Goal: Information Seeking & Learning: Learn about a topic

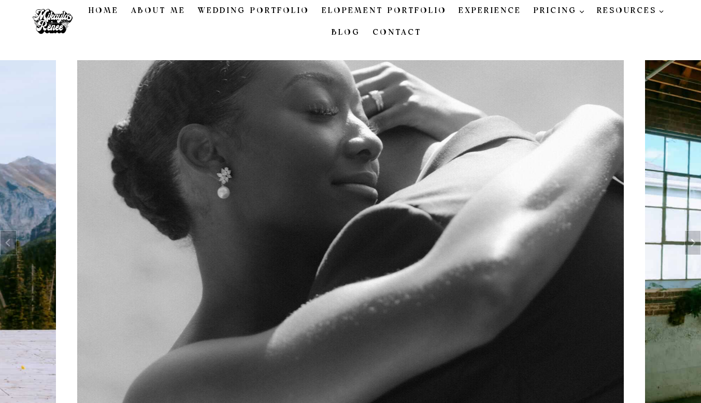
click at [376, 11] on link "Elopement Portfolio" at bounding box center [384, 11] width 137 height 22
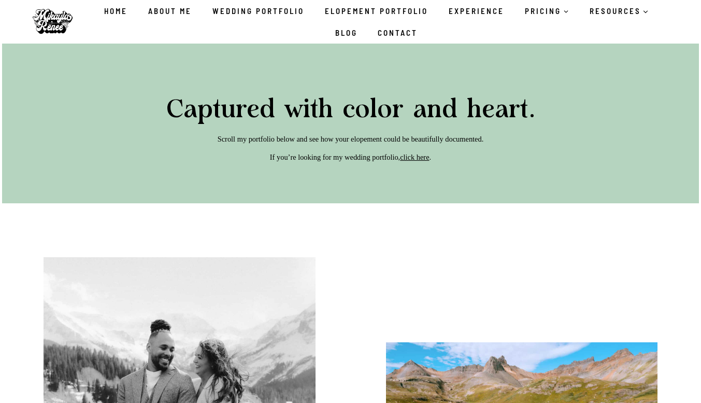
click at [479, 11] on link "Experience" at bounding box center [476, 11] width 76 height 22
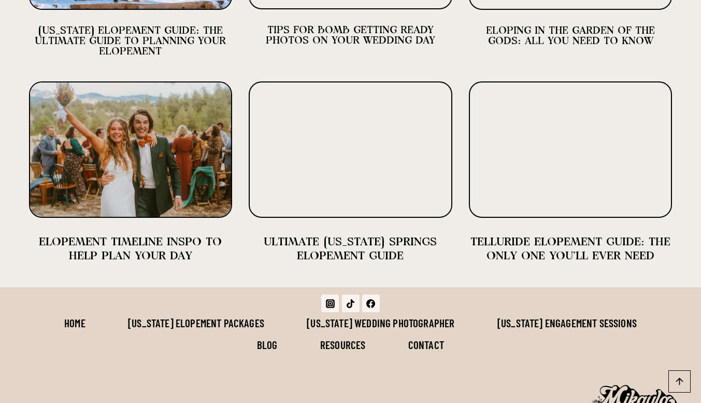
scroll to position [2677, 0]
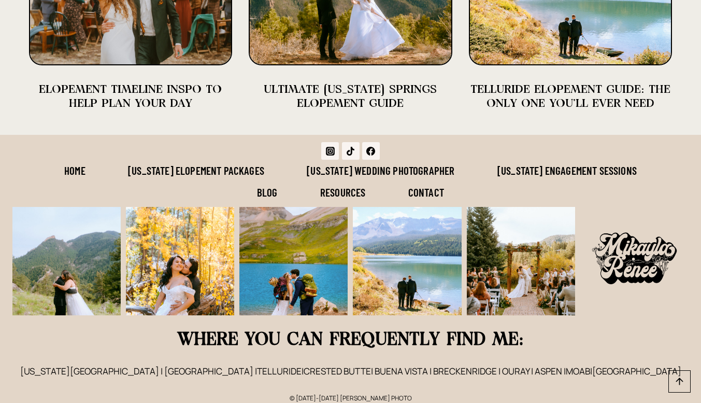
click at [541, 160] on link "[US_STATE] Engagement Sessions" at bounding box center [567, 171] width 182 height 22
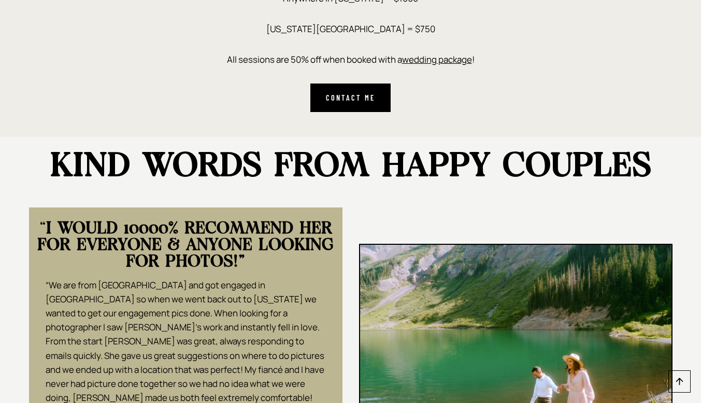
scroll to position [1587, 0]
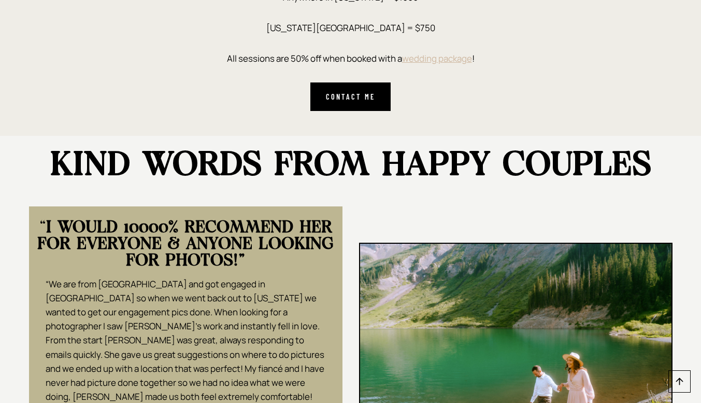
click at [427, 61] on link "wedding package" at bounding box center [437, 58] width 70 height 12
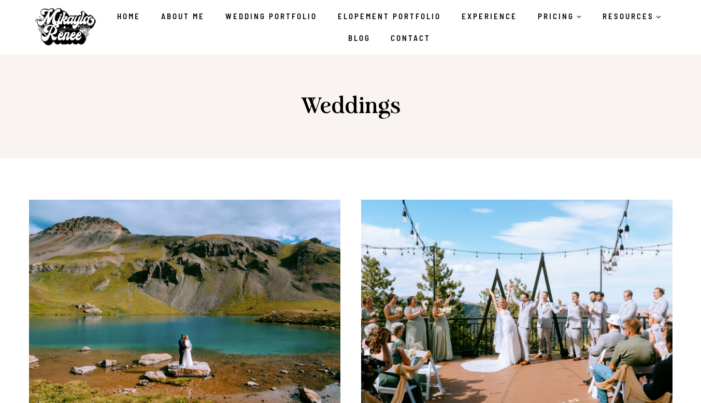
click at [409, 34] on link "Contact" at bounding box center [411, 38] width 61 height 22
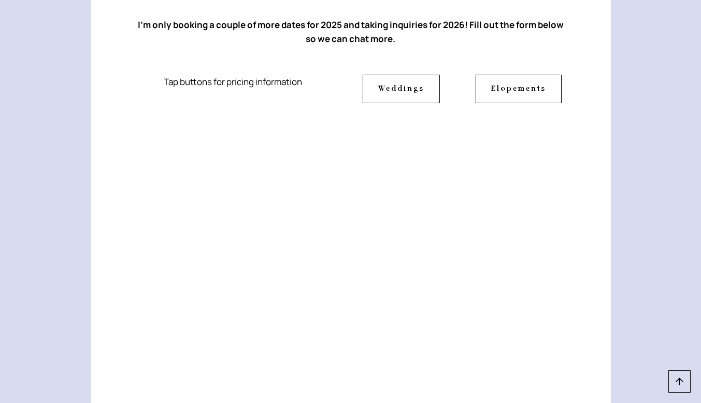
scroll to position [220, 0]
click at [396, 85] on span "Weddings" at bounding box center [401, 87] width 46 height 11
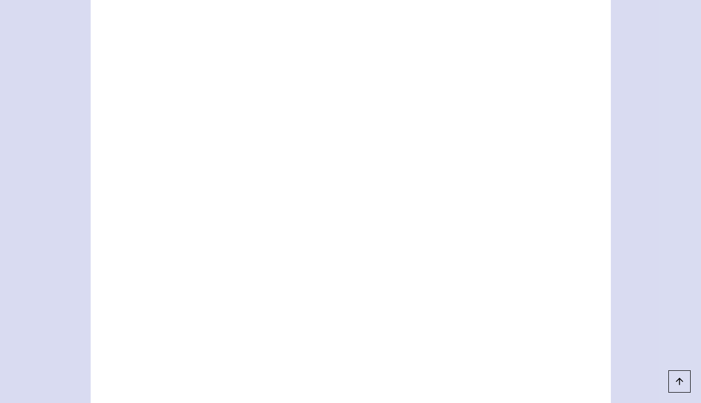
scroll to position [629, 0]
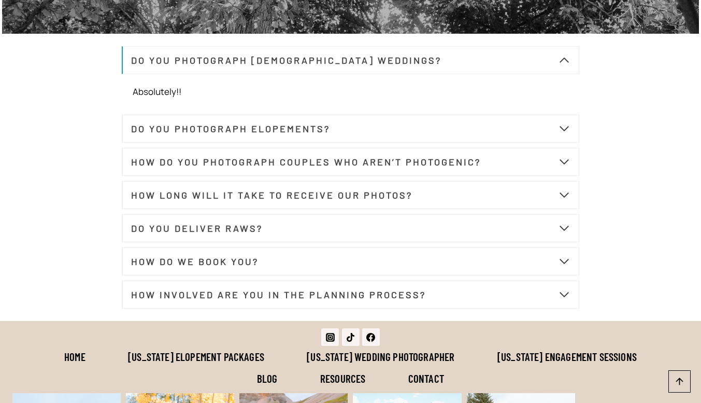
scroll to position [3939, 0]
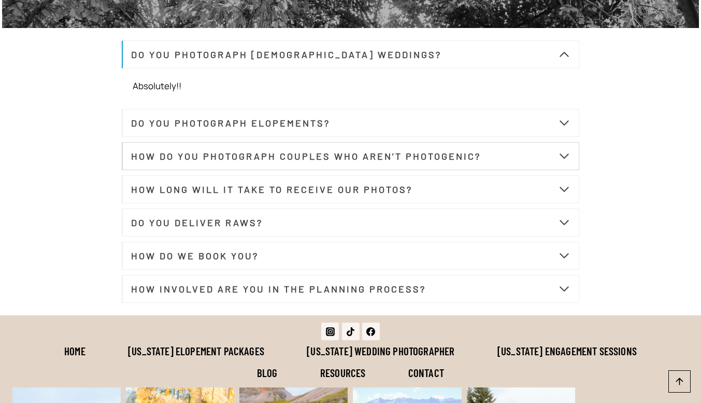
click at [299, 162] on strong "HOW DO YOU PHOTOGRAPH COUPLES WHO AREN’T PHOTOGENIC?" at bounding box center [306, 155] width 350 height 11
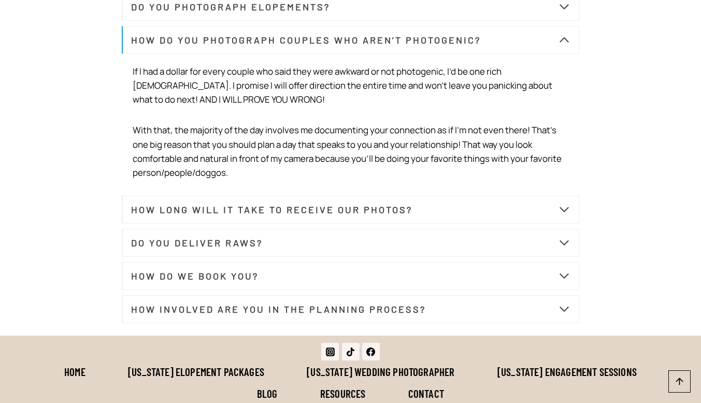
scroll to position [4066, 0]
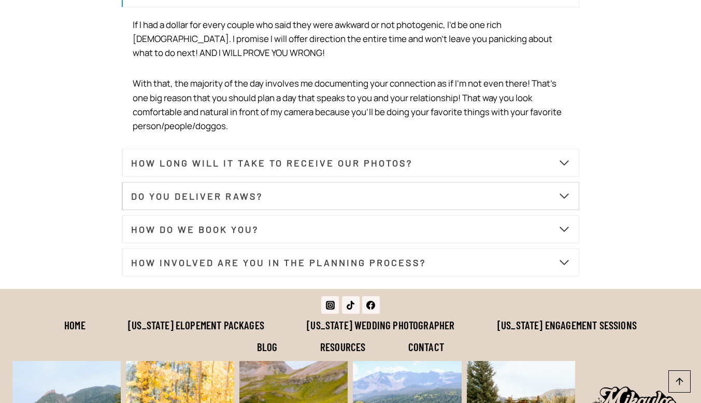
click at [295, 205] on button "DO YOU DELIVER RAWS?" at bounding box center [351, 196] width 458 height 28
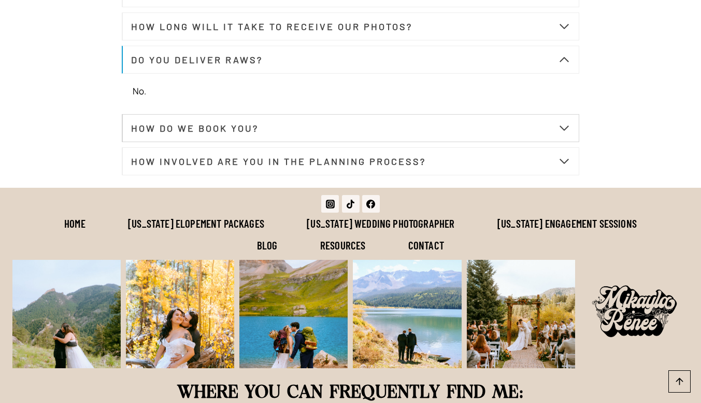
click at [280, 135] on button "HOW DO WE BOOK YOU?" at bounding box center [351, 128] width 458 height 28
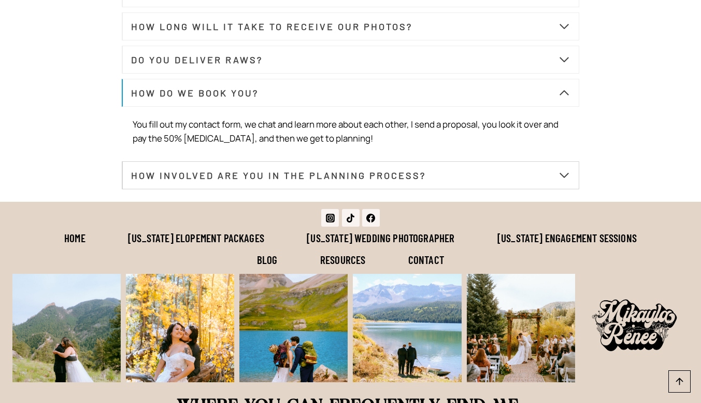
click at [274, 181] on strong "HOW INVOLVED ARE YOU IN THE PLANNING PROCESS?" at bounding box center [278, 174] width 295 height 11
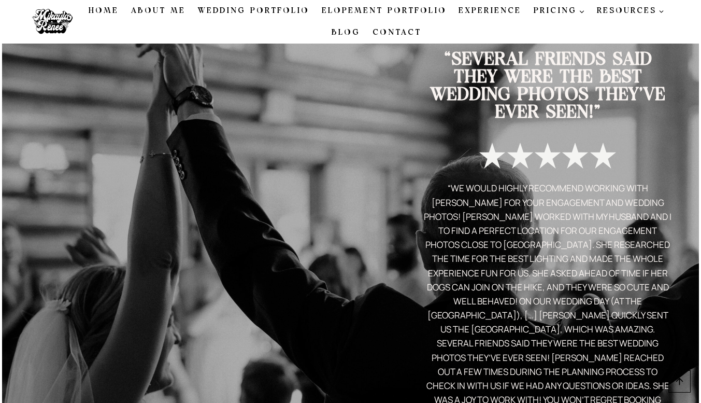
scroll to position [1165, 0]
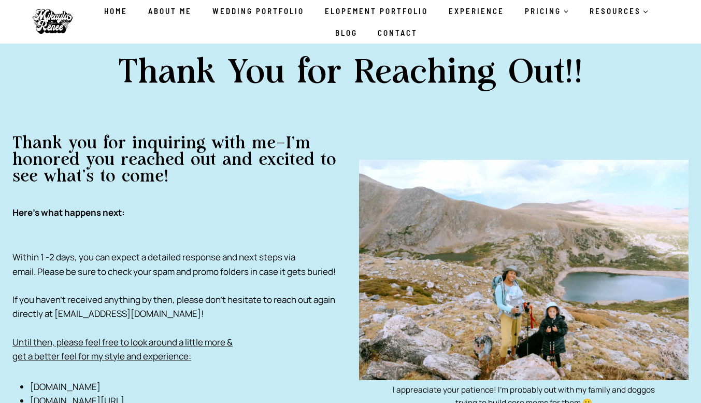
click at [58, 20] on img at bounding box center [52, 22] width 52 height 36
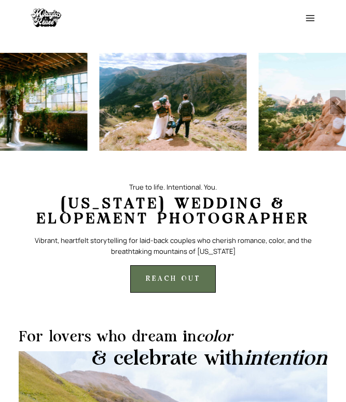
click at [311, 13] on icon "Toggle Menu" at bounding box center [310, 18] width 10 height 10
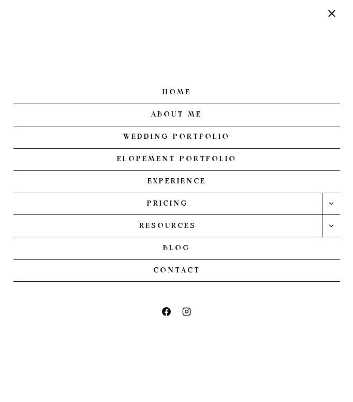
click at [187, 175] on link "Experience" at bounding box center [176, 182] width 327 height 22
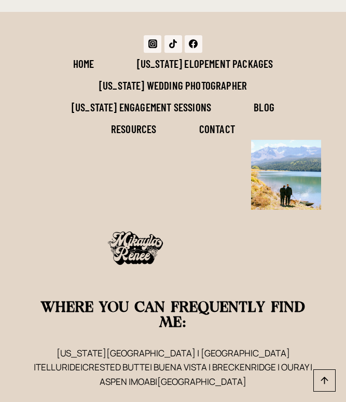
scroll to position [5077, 0]
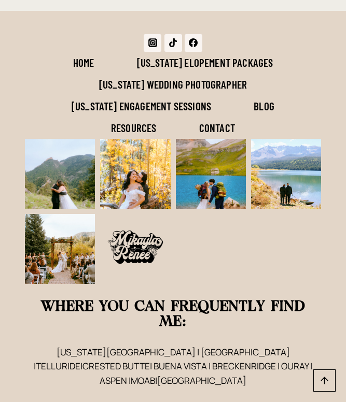
click at [180, 95] on link "[US_STATE] Engagement Sessions" at bounding box center [141, 106] width 182 height 22
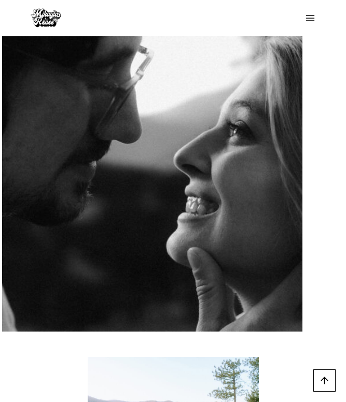
scroll to position [259, 0]
